Goal: Check status: Check status

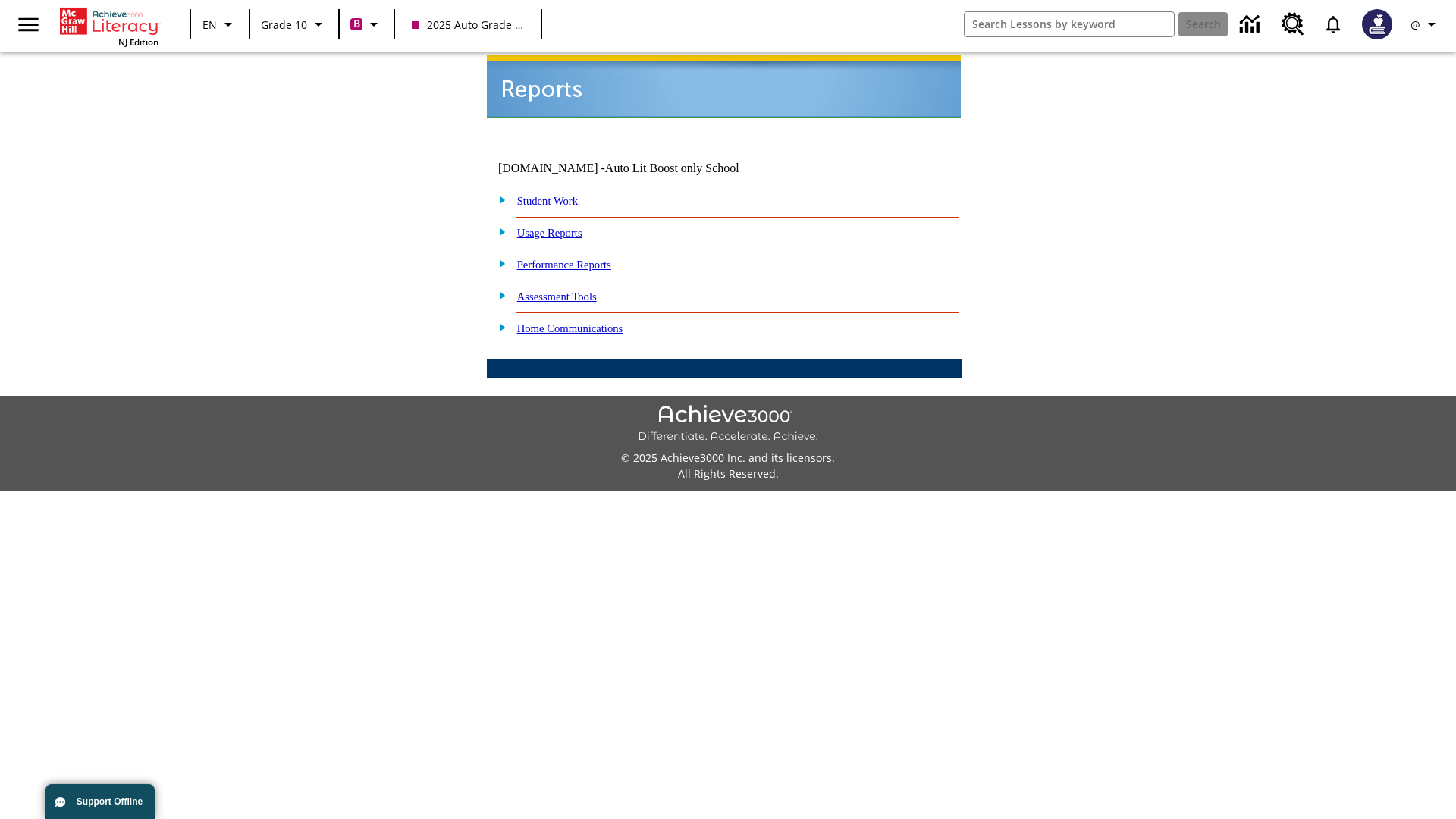
click at [558, 195] on link "Student Work" at bounding box center [548, 201] width 61 height 12
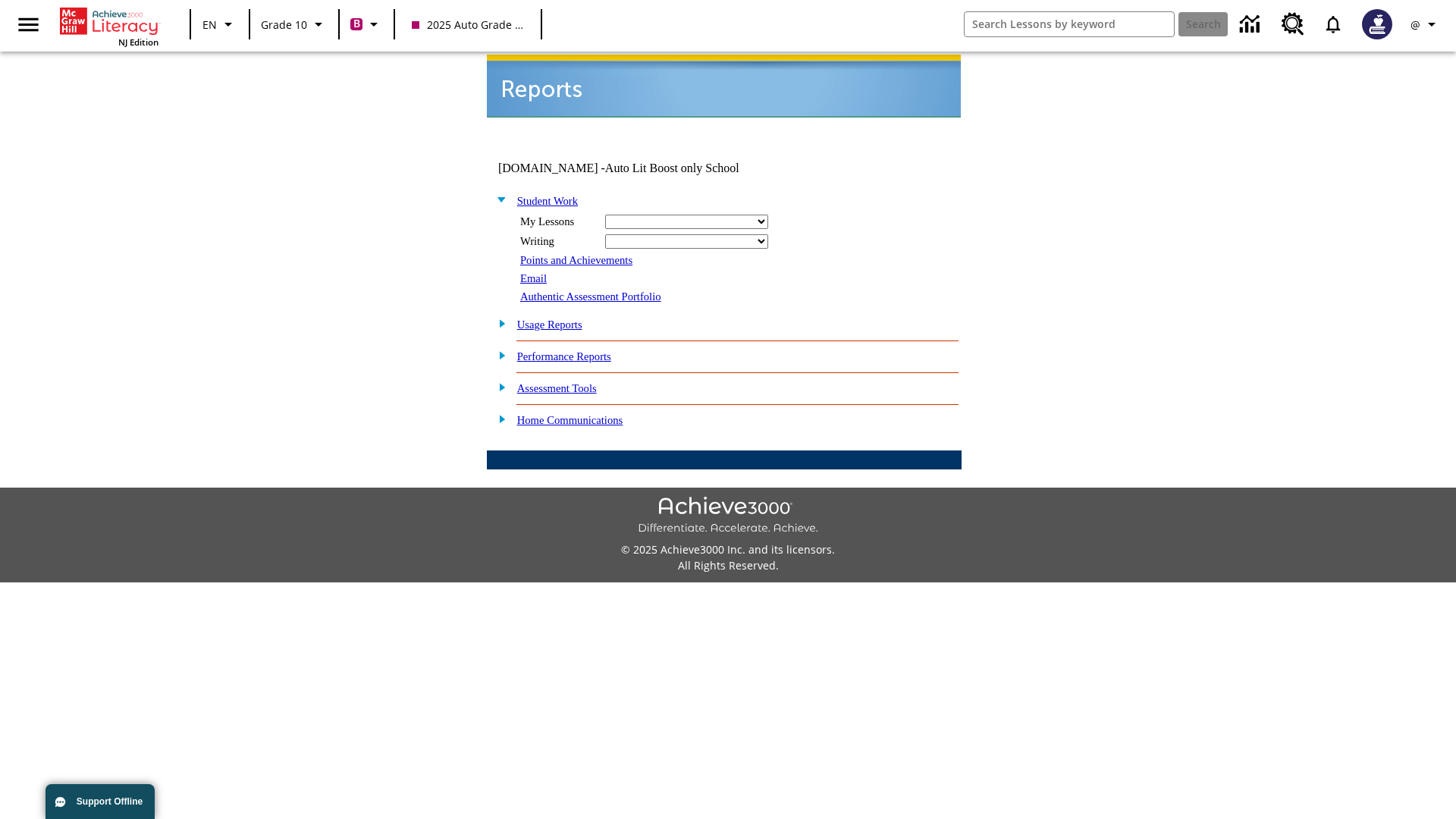
select select "/options/reports/?report_id=24&atype=2&section=2"
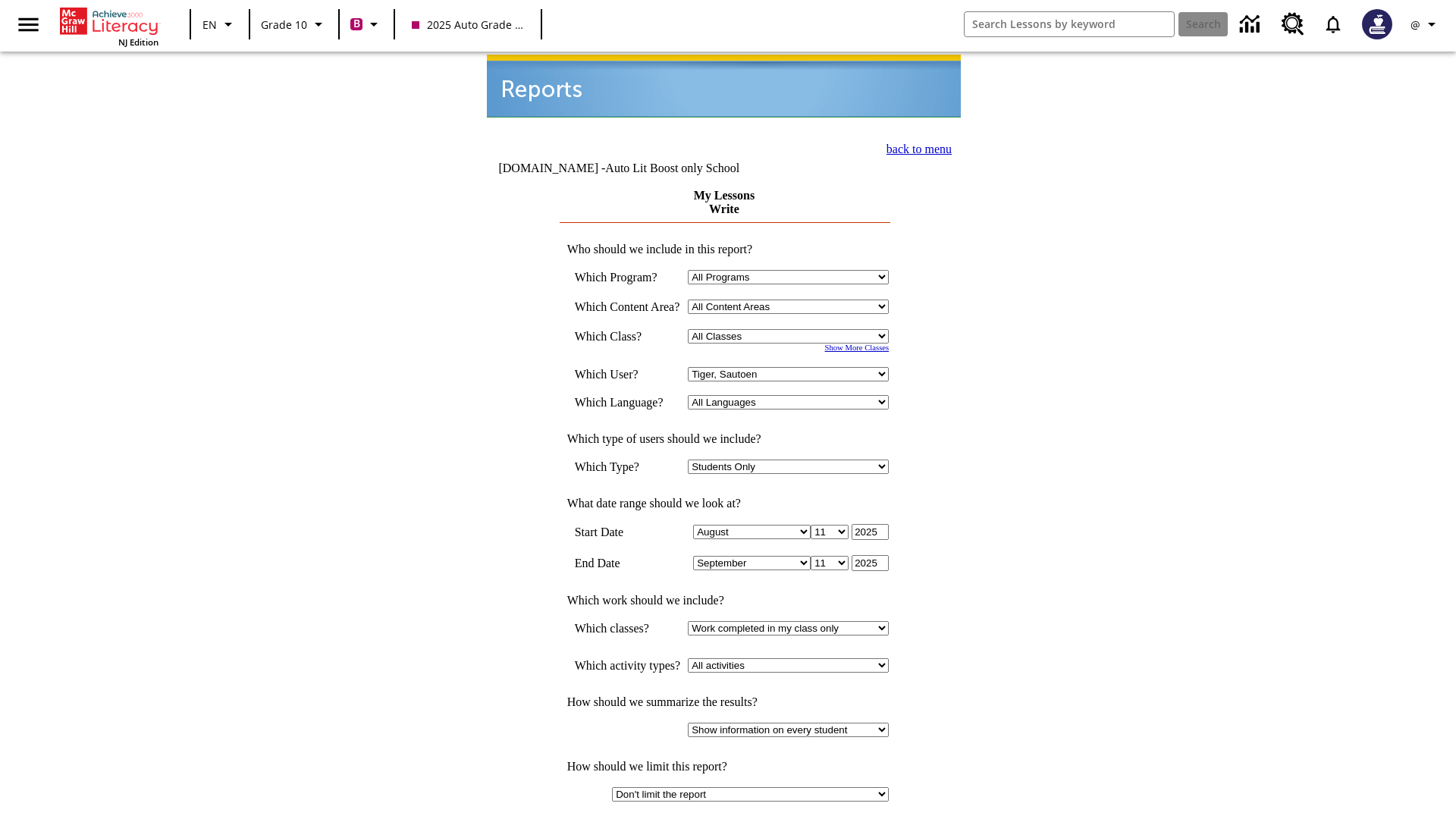
select select "21433649"
select select "4"
type input "2024"
